Goal: Information Seeking & Learning: Understand process/instructions

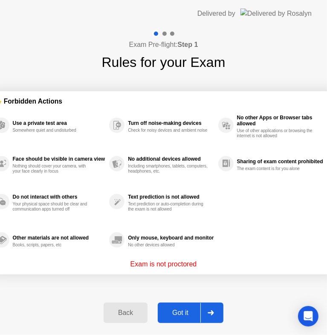
click at [177, 313] on div "Got it" at bounding box center [180, 313] width 40 height 8
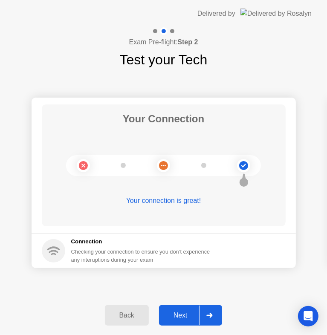
click at [179, 311] on div "Next" at bounding box center [180, 315] width 38 height 8
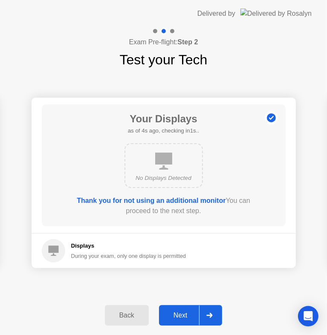
click at [189, 317] on div "Next" at bounding box center [180, 315] width 38 height 8
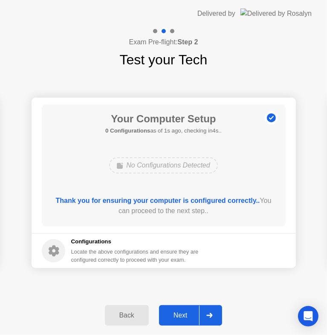
click at [182, 312] on div "Next" at bounding box center [180, 315] width 38 height 8
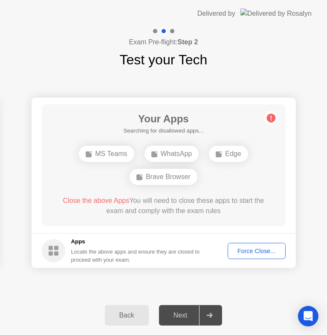
click at [257, 251] on div "Force Close..." at bounding box center [257, 251] width 52 height 7
click at [71, 295] on div "Your Connection Your connection is great! Connection Checking your connection t…" at bounding box center [163, 183] width 327 height 226
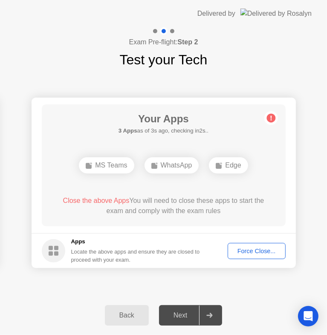
click at [219, 207] on div "Close the above Apps You will need to close these apps to start the exam and co…" at bounding box center [163, 206] width 219 height 20
